Goal: Task Accomplishment & Management: Manage account settings

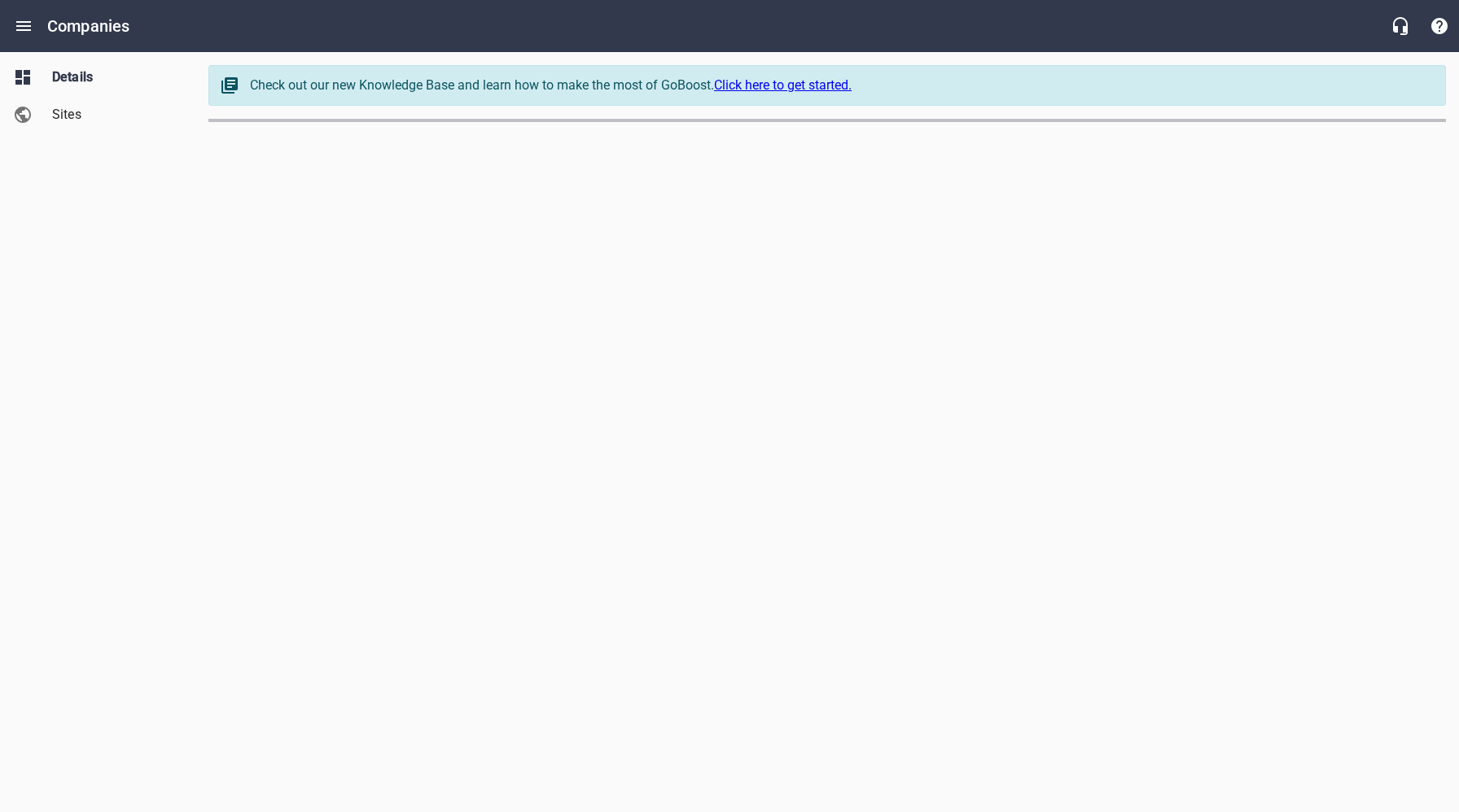
select select "[US_STATE]"
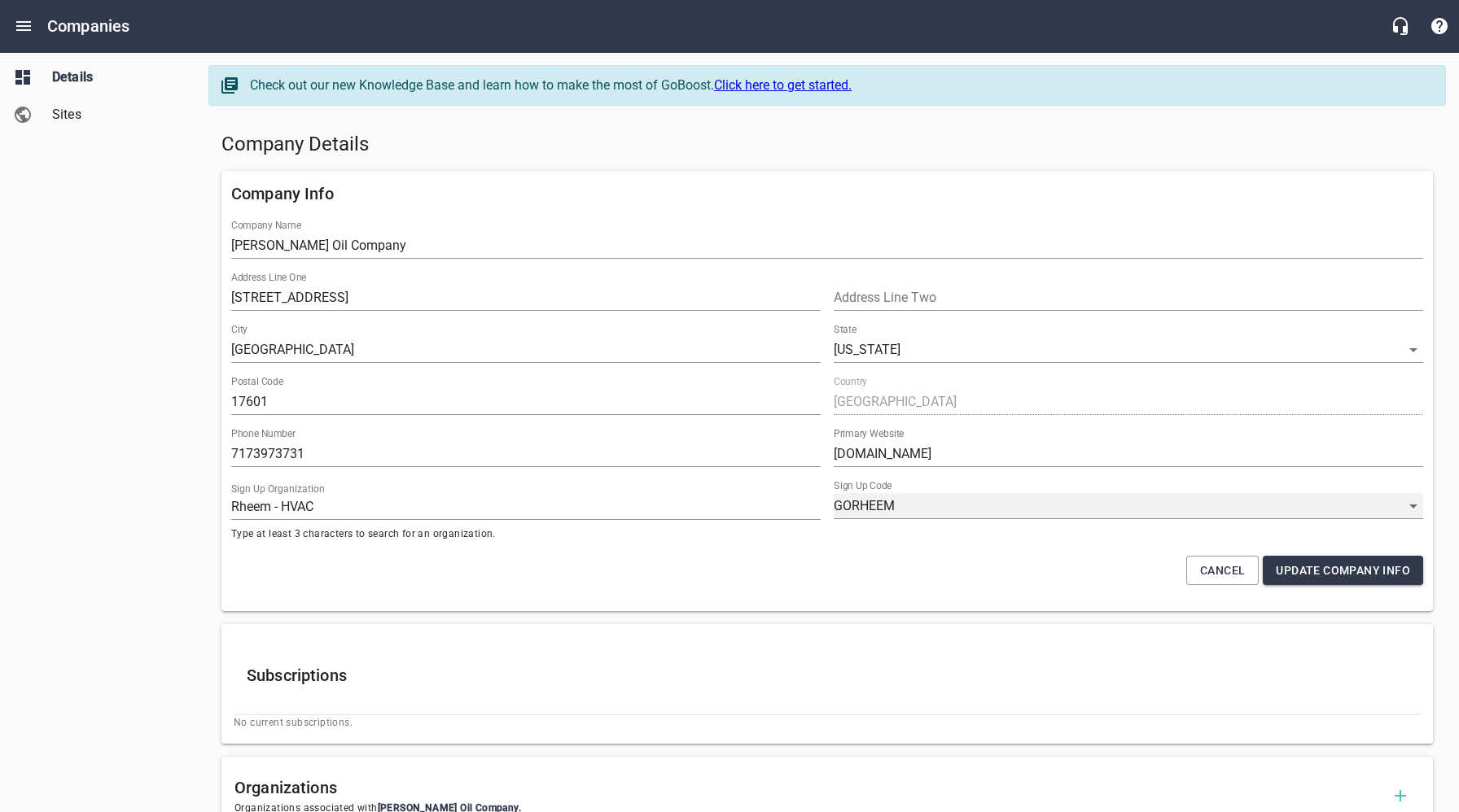
click at [950, 507] on select "GORHEEM RHEEMPROPARTNER KVDGPEY8M YJKM-Y7HB ULOR_WYEM BOP444LZA 2EIQEPDI_ WEKHC…" at bounding box center [1128, 506] width 590 height 26
select select "62"
click at [1339, 576] on span "Update Company Info" at bounding box center [1343, 571] width 134 height 20
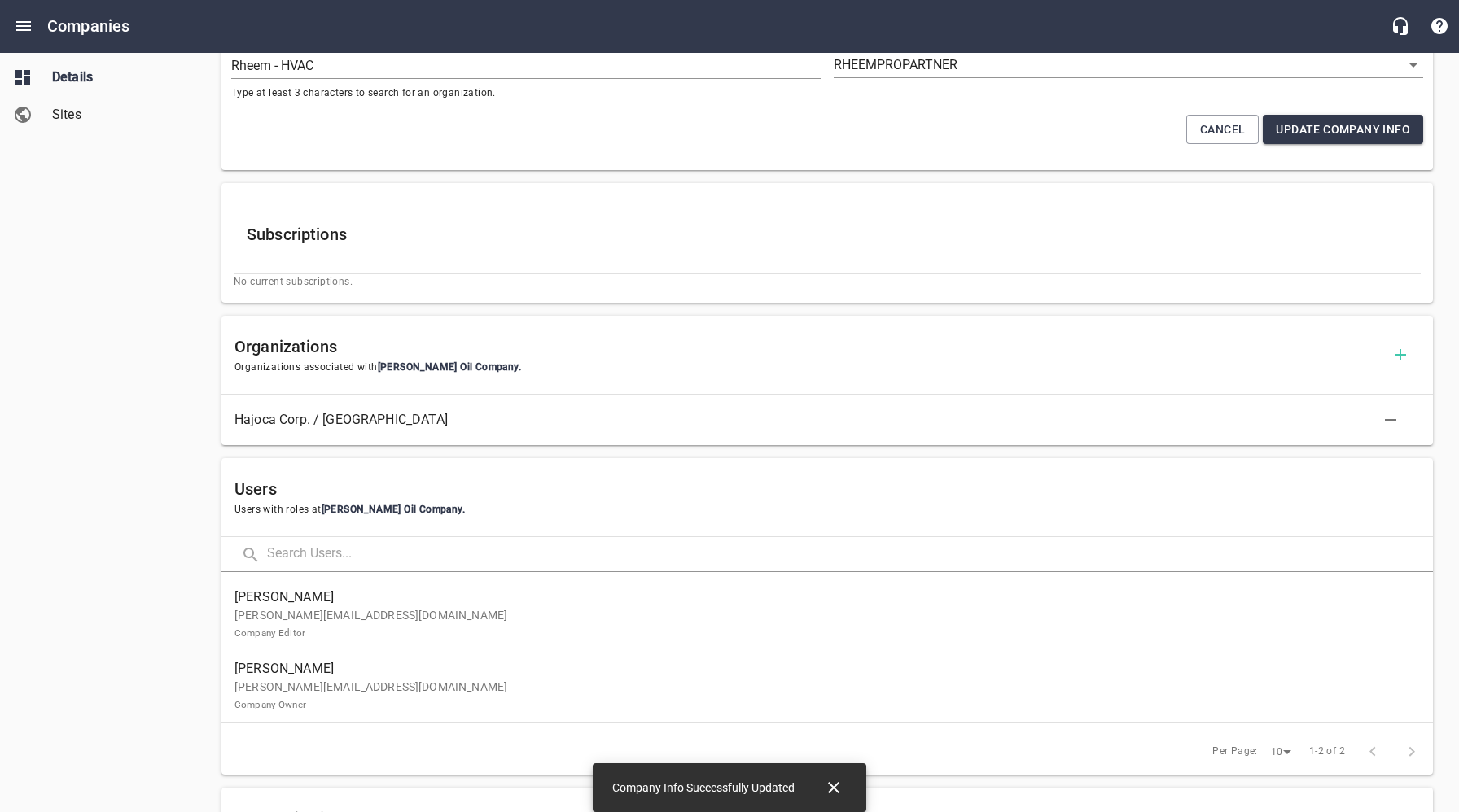
scroll to position [477, 0]
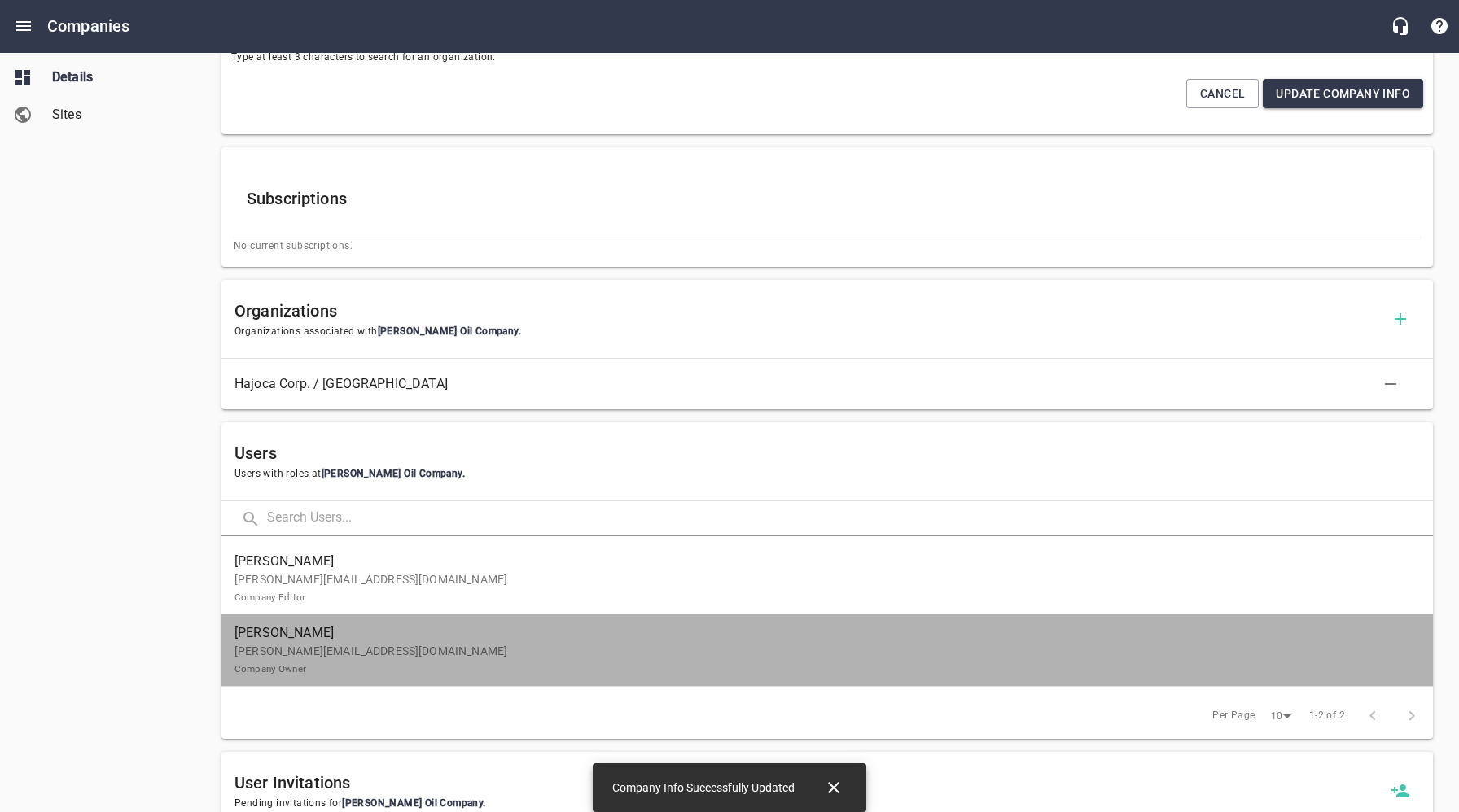
click at [354, 661] on p "[PERSON_NAME][EMAIL_ADDRESS][DOMAIN_NAME] Company Owner" at bounding box center [821, 659] width 1172 height 34
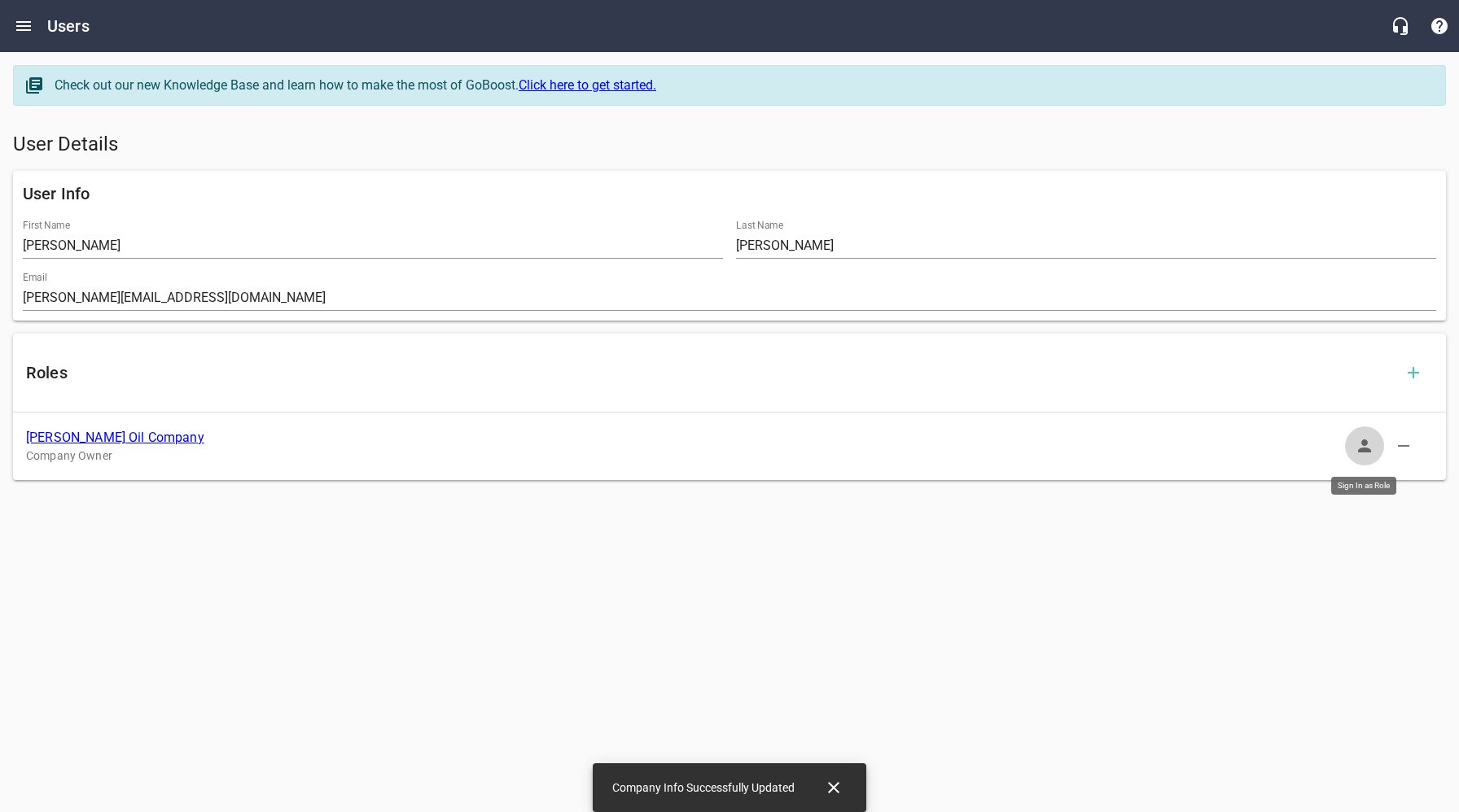
click at [1361, 443] on icon "button" at bounding box center [1364, 446] width 13 height 13
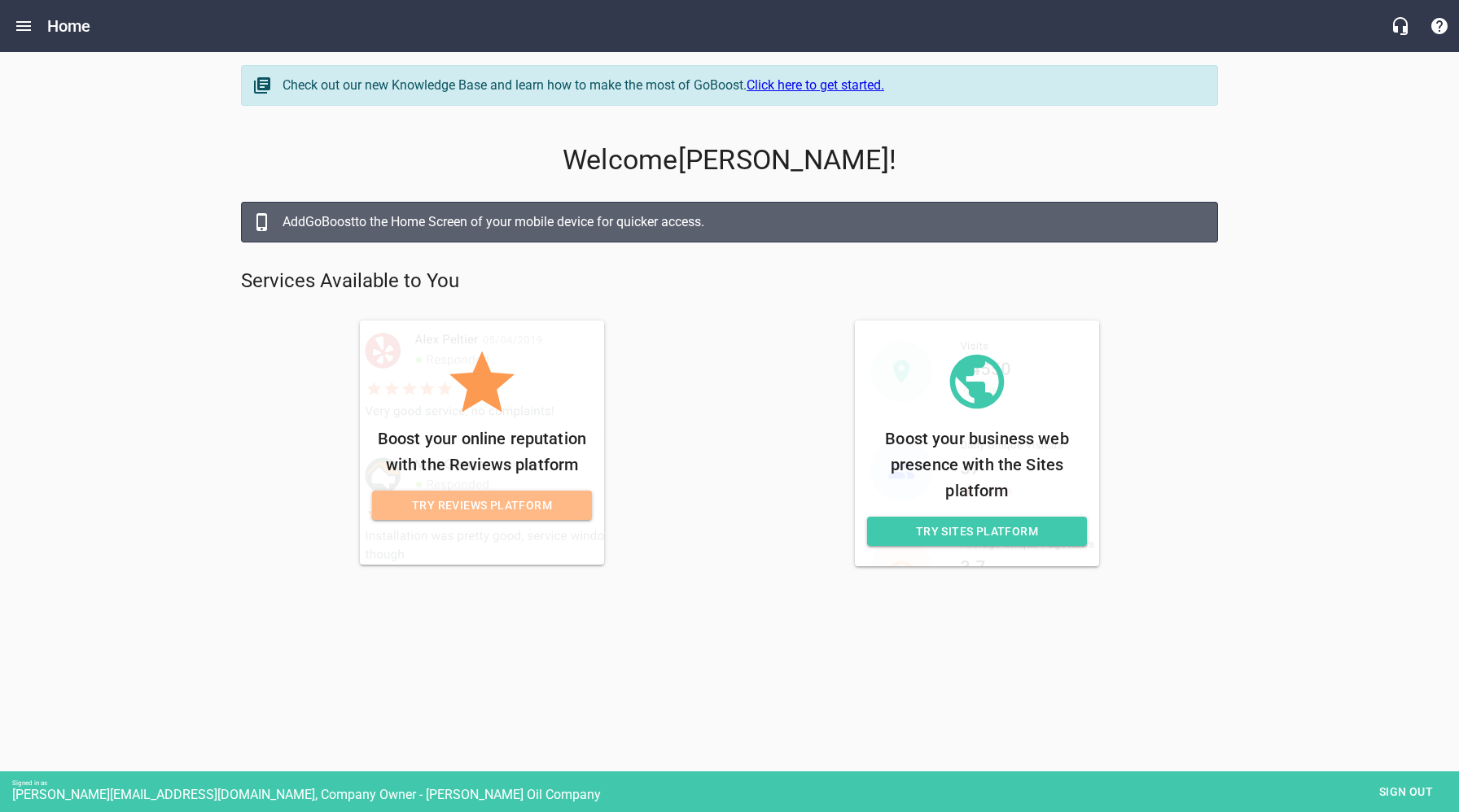
click at [502, 507] on span "Try Reviews Platform" at bounding box center [482, 506] width 194 height 20
